Goal: Download file/media

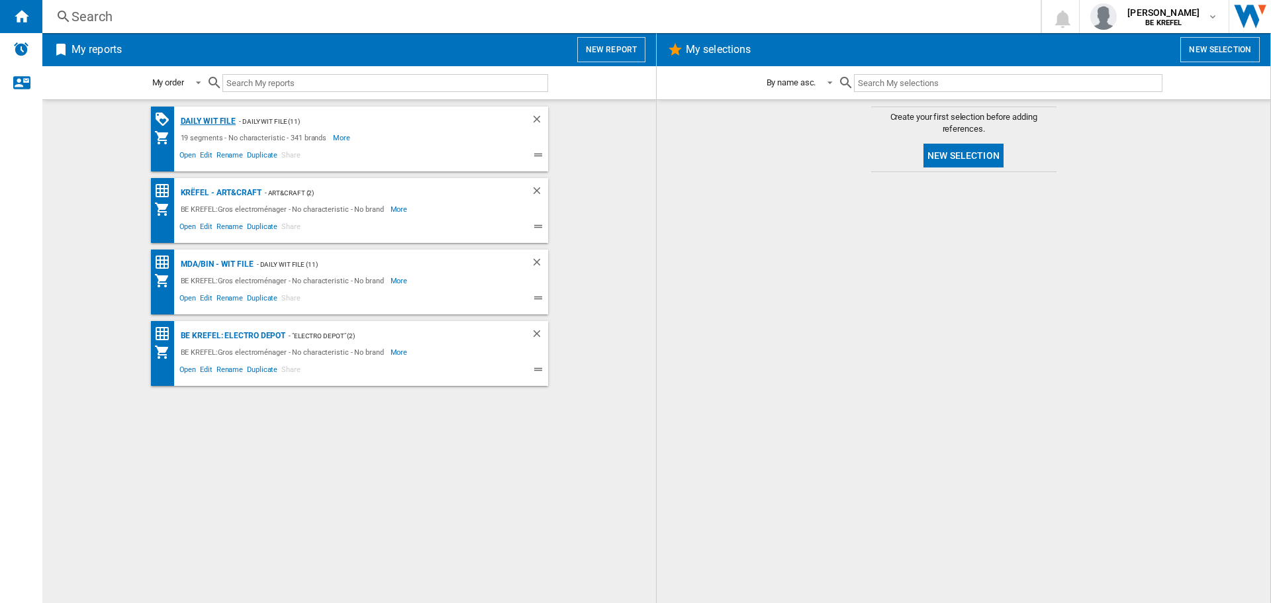
click at [197, 126] on div "Daily WIT file" at bounding box center [206, 121] width 59 height 17
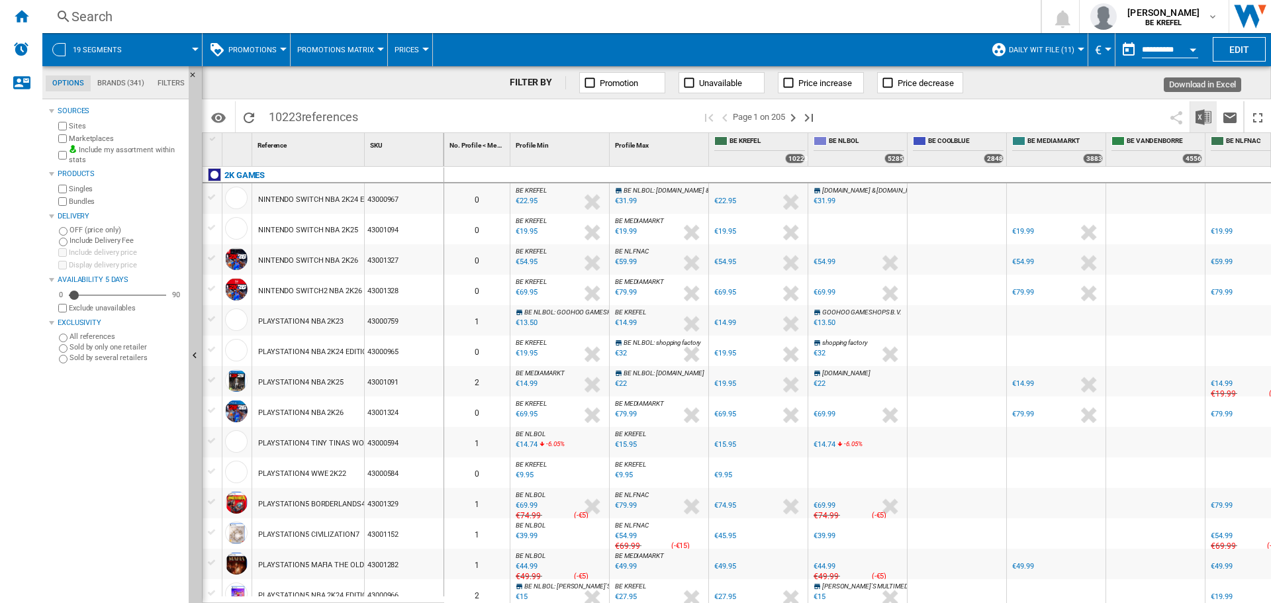
click at [1198, 114] on img "Download in Excel" at bounding box center [1204, 117] width 16 height 16
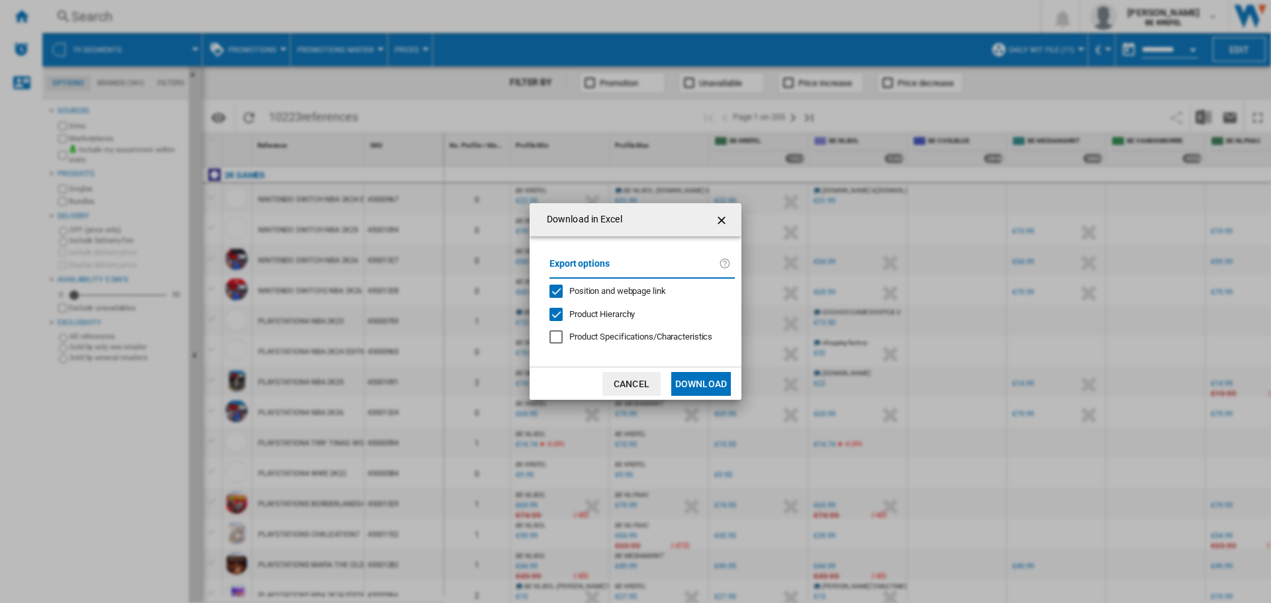
click at [705, 378] on button "Download" at bounding box center [701, 384] width 60 height 24
